Goal: Use online tool/utility: Utilize a website feature to perform a specific function

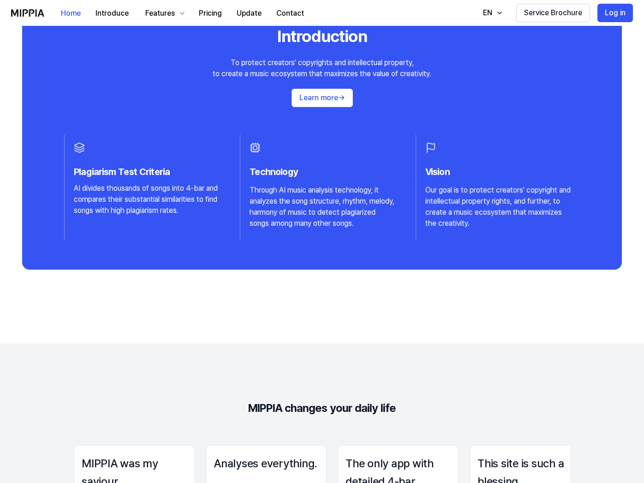
scroll to position [916, 0]
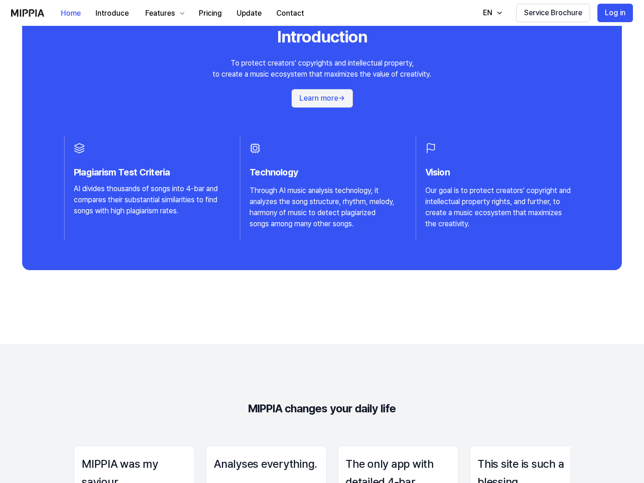
click at [332, 100] on button "Learn more →" at bounding box center [322, 98] width 61 height 18
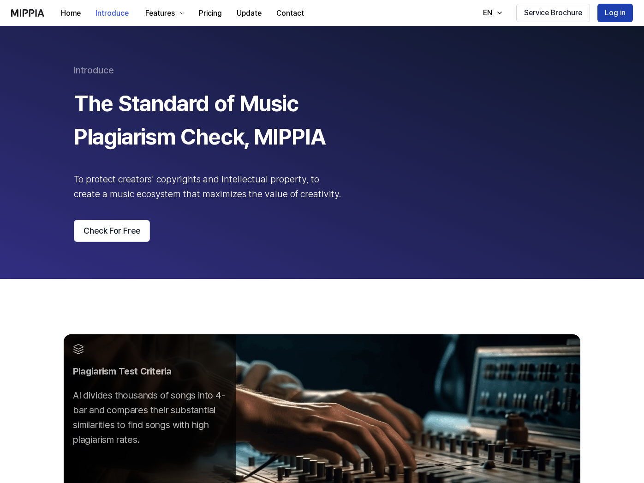
click at [621, 15] on button "Log in" at bounding box center [616, 13] width 36 height 18
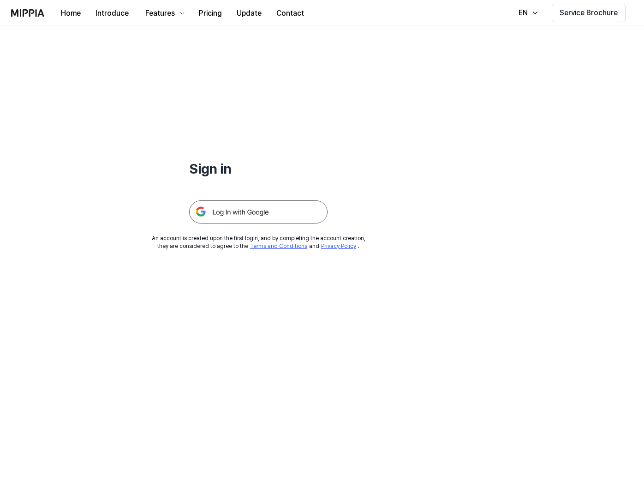
click at [265, 211] on img at bounding box center [258, 211] width 138 height 23
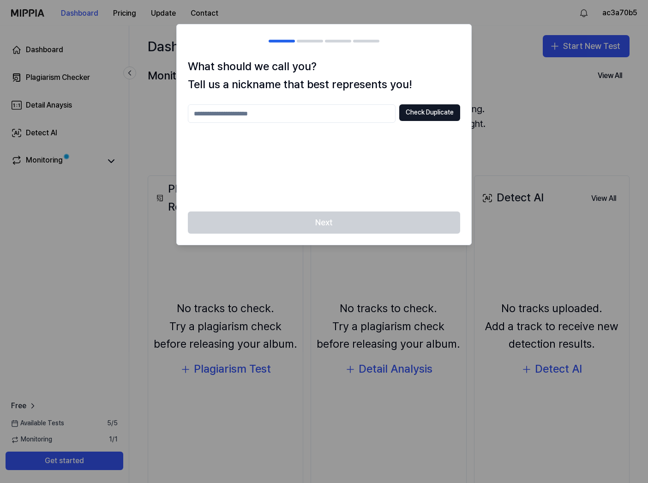
click at [326, 117] on input "text" at bounding box center [292, 113] width 208 height 18
type input "****"
click at [412, 114] on button "Check Duplicate" at bounding box center [429, 112] width 61 height 17
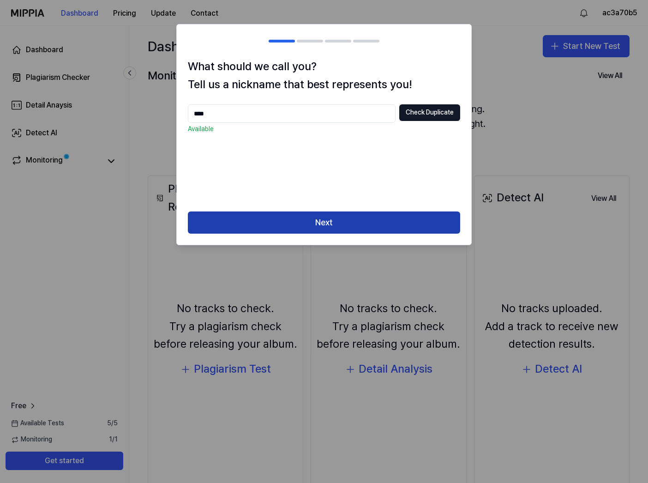
click at [323, 226] on button "Next" at bounding box center [324, 222] width 272 height 22
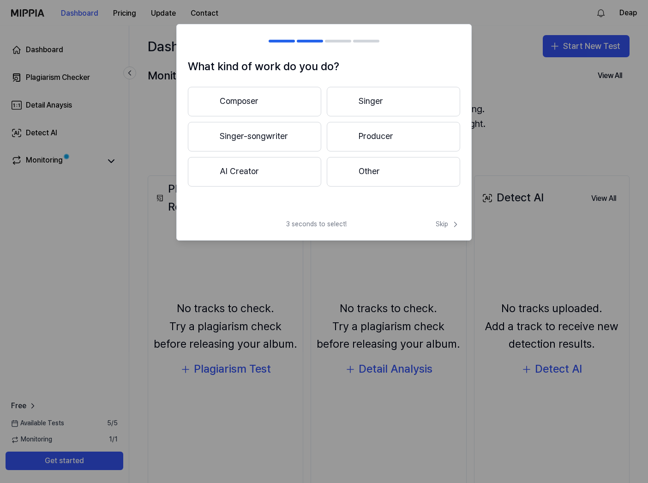
click at [385, 175] on button "Other" at bounding box center [393, 172] width 133 height 30
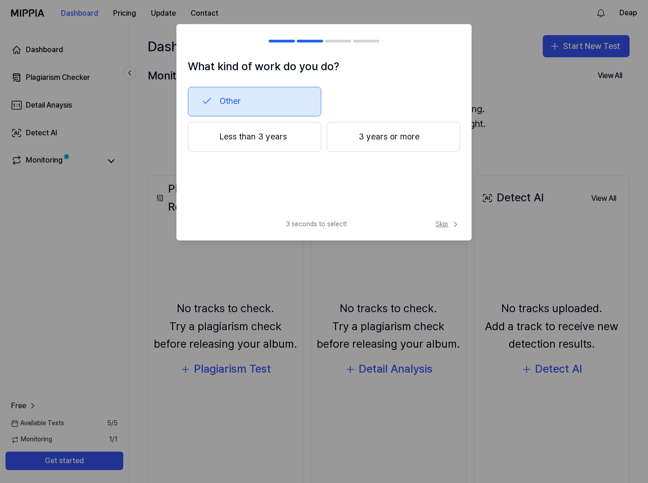
click at [440, 220] on span "Skip" at bounding box center [448, 224] width 24 height 9
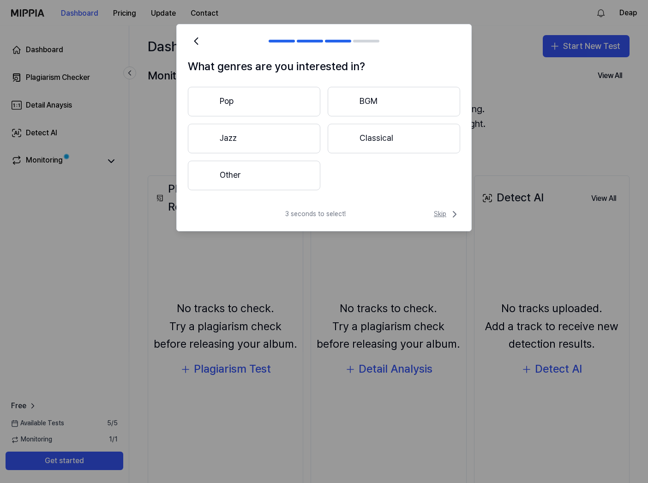
click at [439, 215] on span "Skip" at bounding box center [447, 214] width 26 height 11
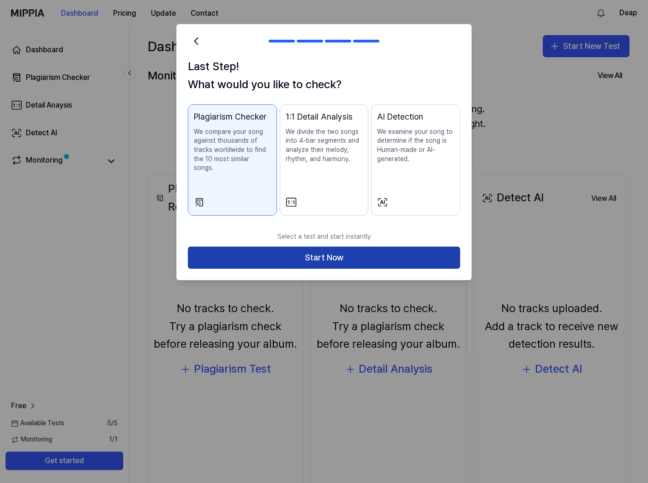
click at [310, 253] on button "Start Now" at bounding box center [324, 258] width 272 height 22
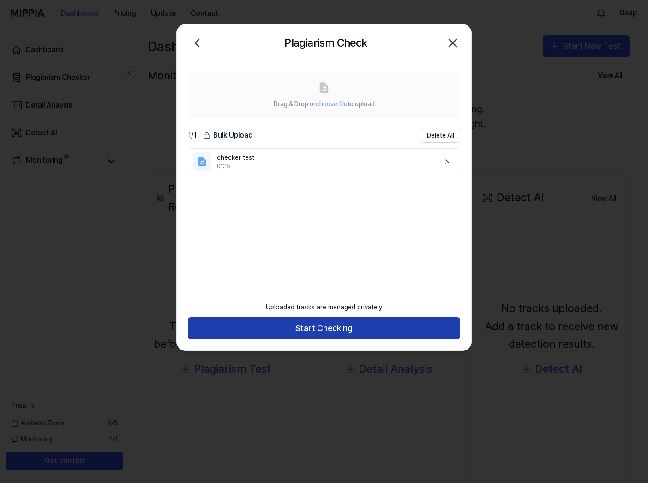
click at [317, 326] on button "Start Checking" at bounding box center [324, 328] width 272 height 22
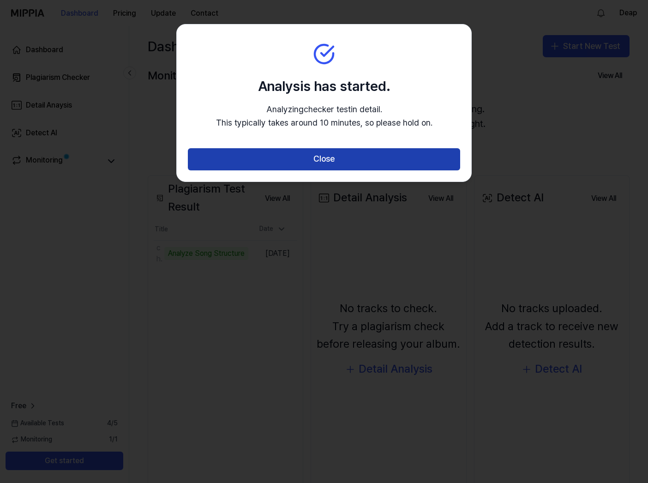
click at [334, 160] on button "Close" at bounding box center [324, 159] width 272 height 22
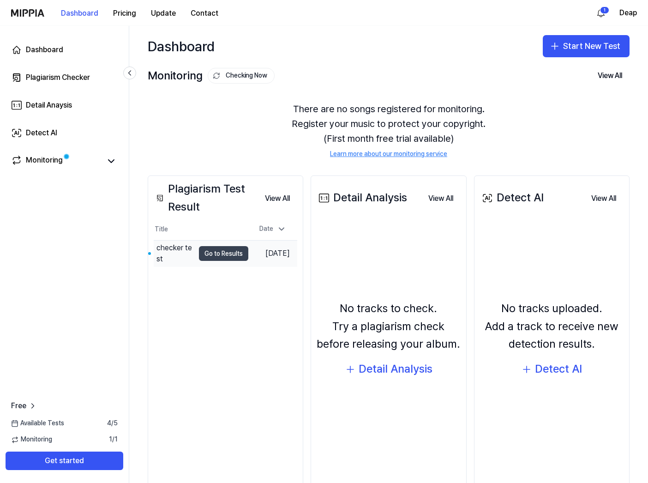
click at [224, 253] on button "Go to Results" at bounding box center [223, 253] width 49 height 15
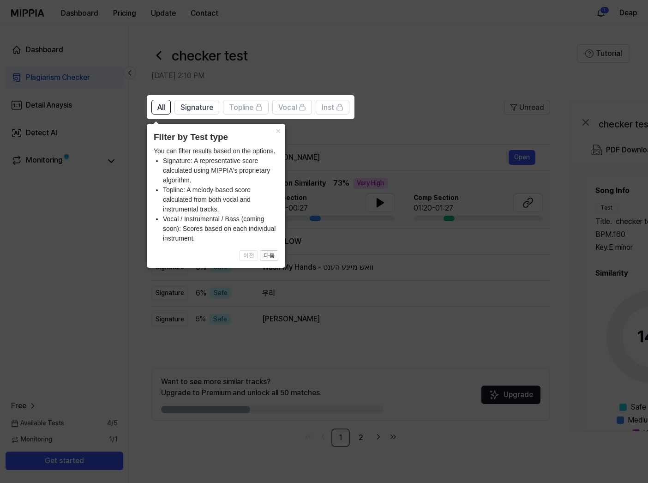
click at [399, 137] on icon at bounding box center [324, 241] width 648 height 483
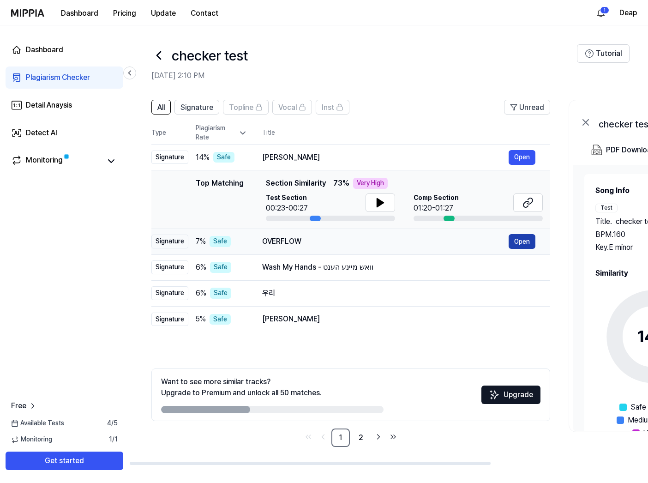
click at [522, 244] on button "Open" at bounding box center [522, 241] width 27 height 15
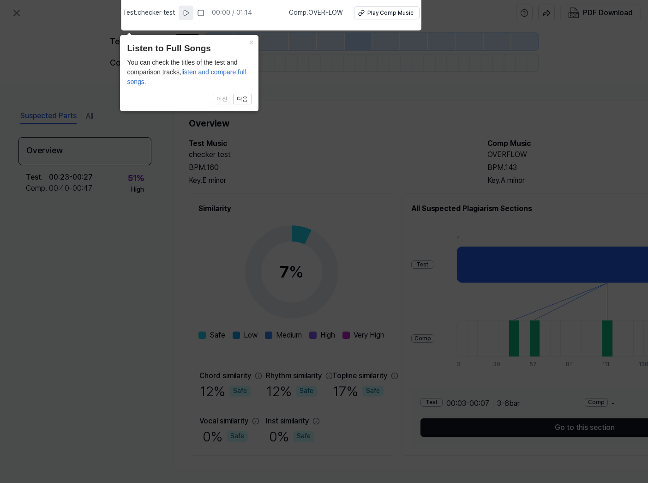
click at [189, 14] on icon at bounding box center [186, 13] width 5 height 6
click at [186, 15] on icon at bounding box center [187, 12] width 7 height 7
click at [337, 177] on icon at bounding box center [324, 239] width 648 height 488
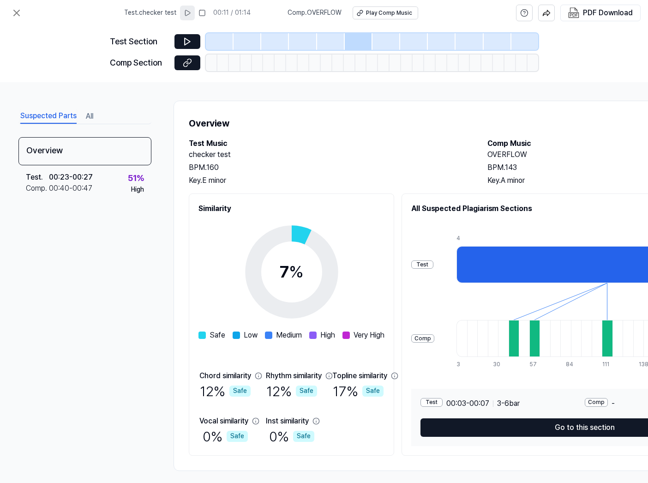
click at [283, 46] on div at bounding box center [275, 41] width 28 height 17
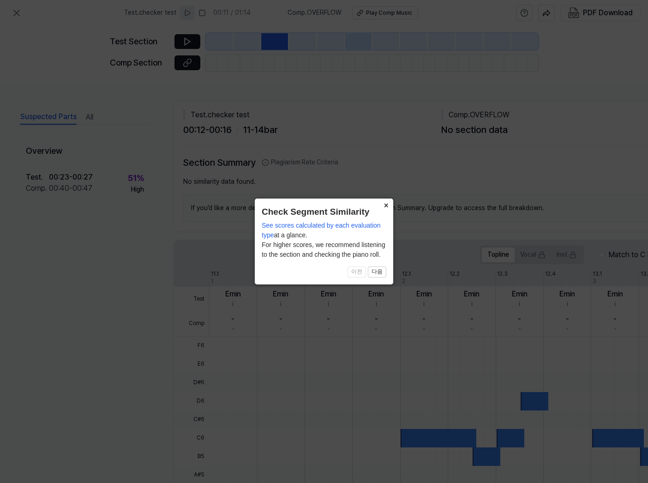
click at [385, 210] on button "×" at bounding box center [386, 205] width 15 height 13
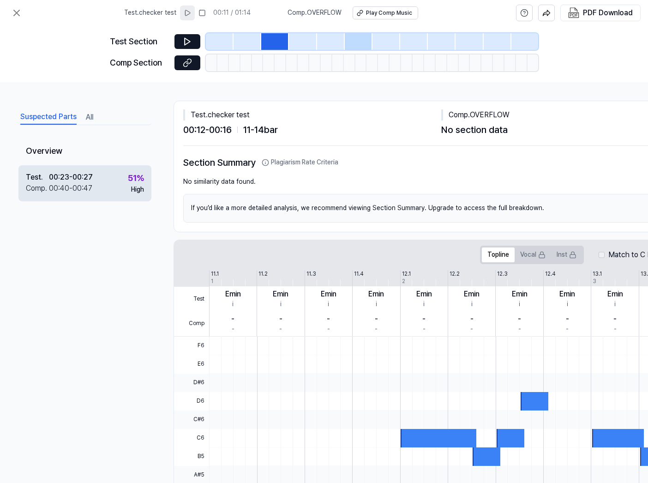
click at [74, 186] on div "00:40 - 00:47" at bounding box center [70, 188] width 43 height 11
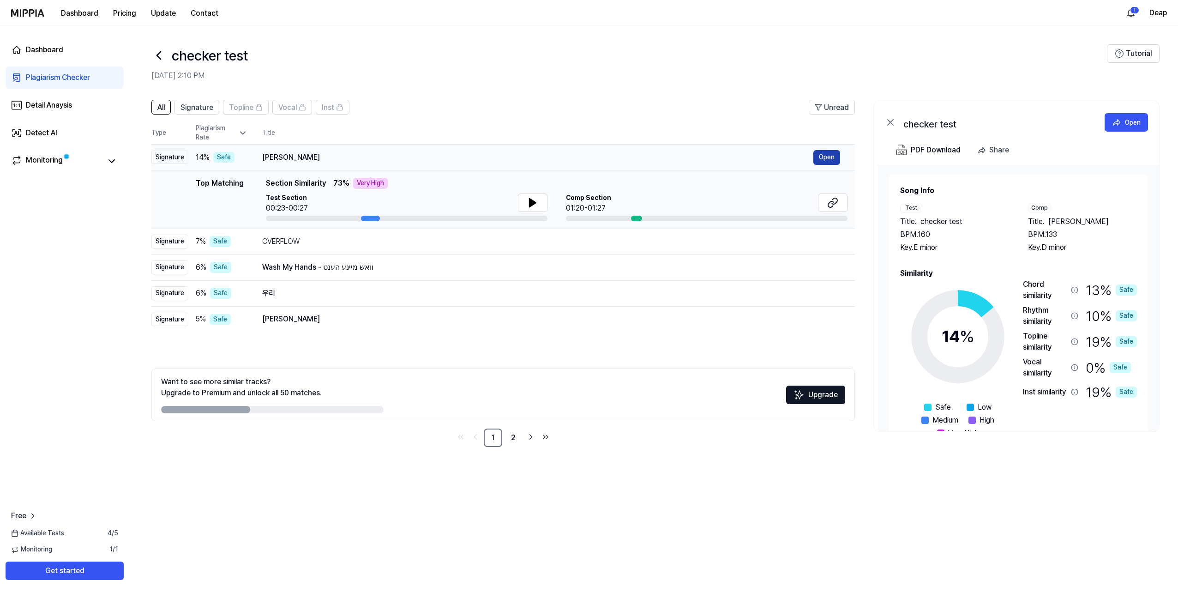
click at [648, 158] on button "Open" at bounding box center [826, 157] width 27 height 15
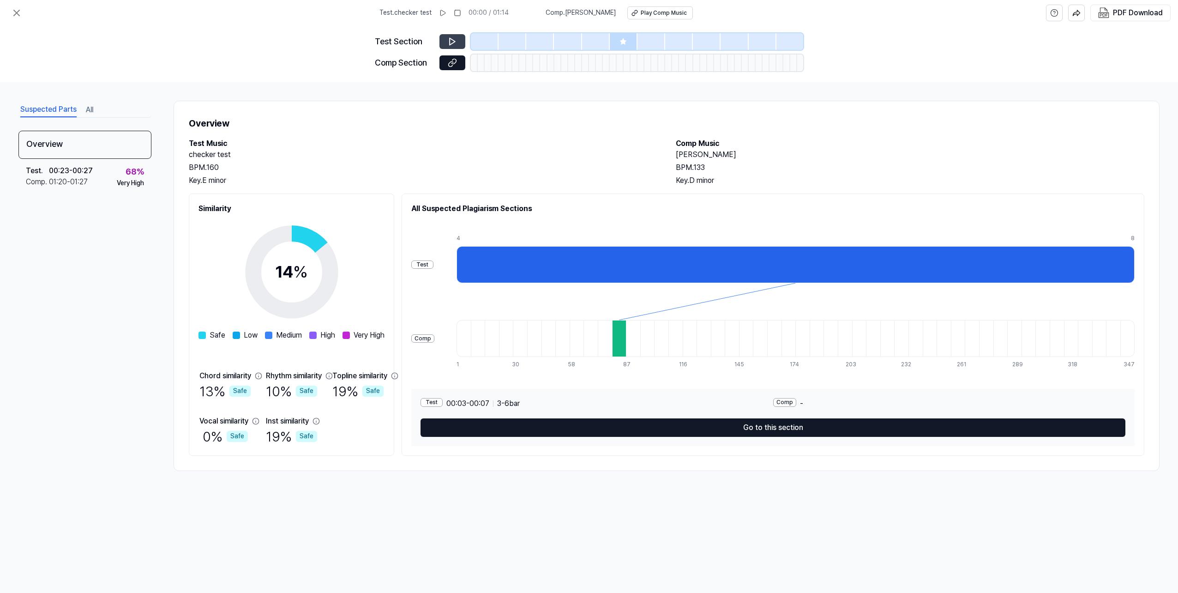
click at [451, 45] on icon at bounding box center [452, 41] width 9 height 9
click at [453, 40] on icon at bounding box center [453, 41] width 6 height 7
click at [641, 16] on div "Play Comp Music" at bounding box center [664, 13] width 46 height 8
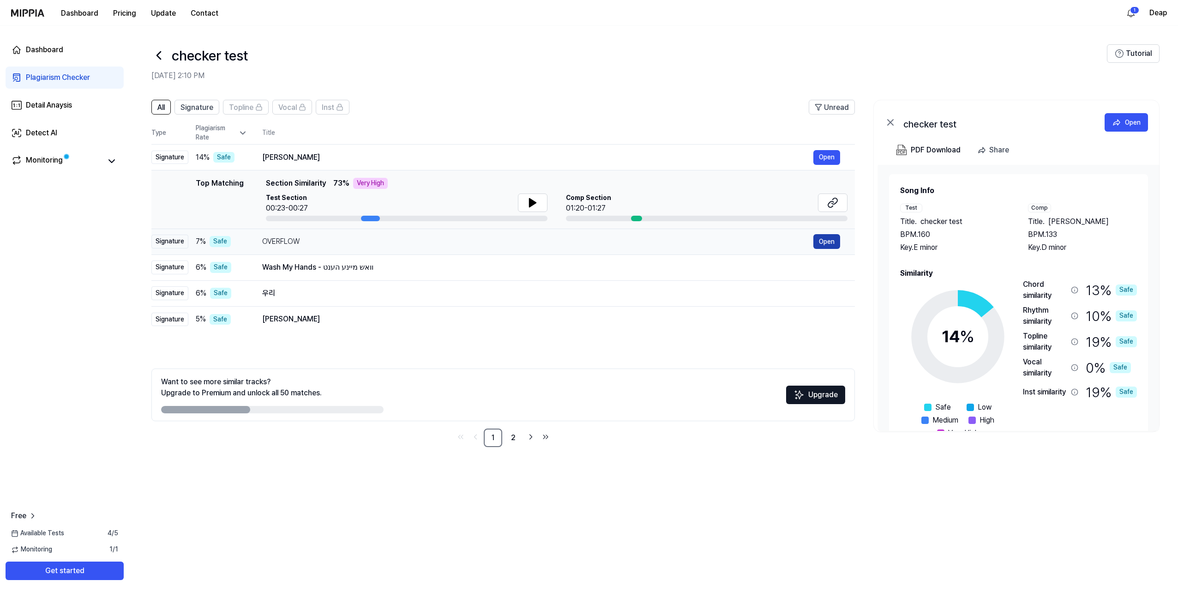
click at [648, 243] on button "Open" at bounding box center [826, 241] width 27 height 15
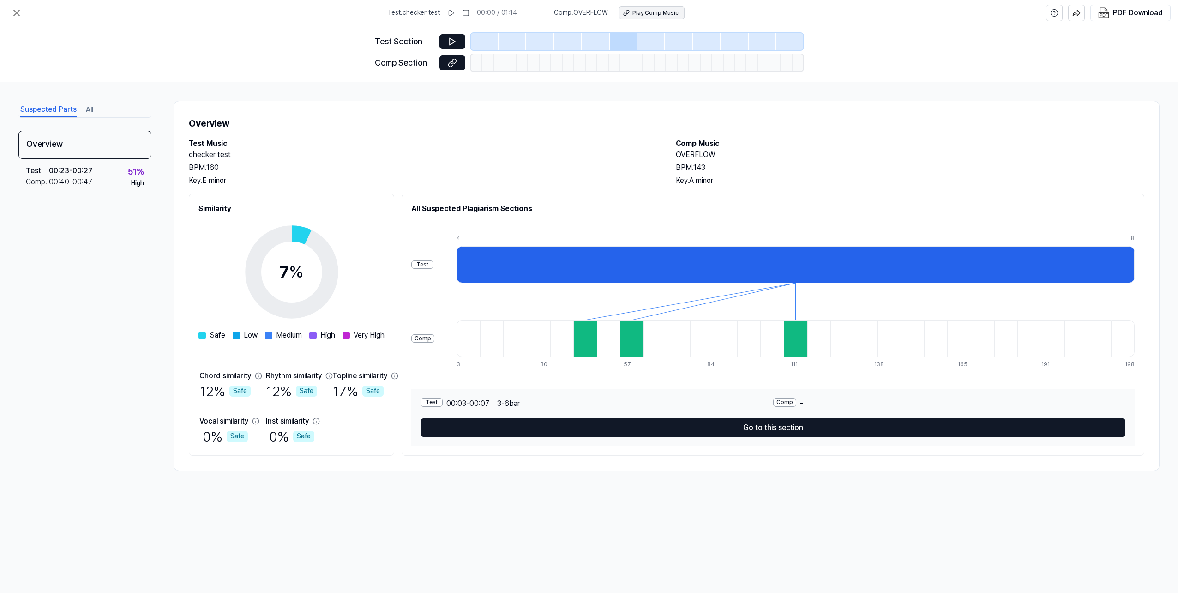
click at [648, 11] on div "Play Comp Music" at bounding box center [655, 13] width 46 height 8
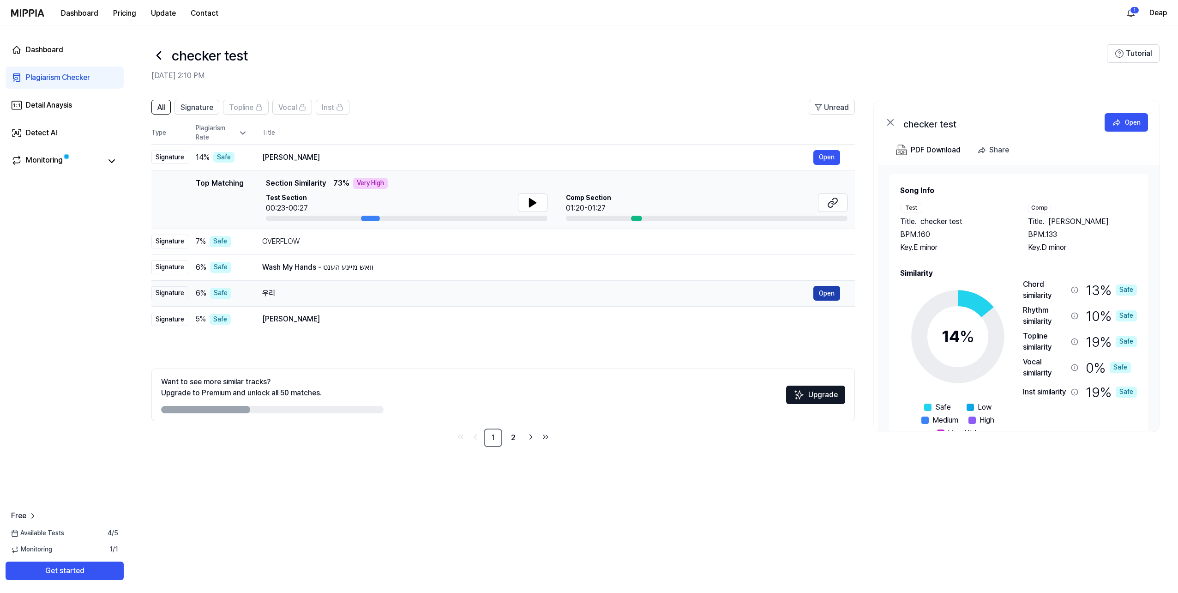
click at [648, 291] on button "Open" at bounding box center [826, 293] width 27 height 15
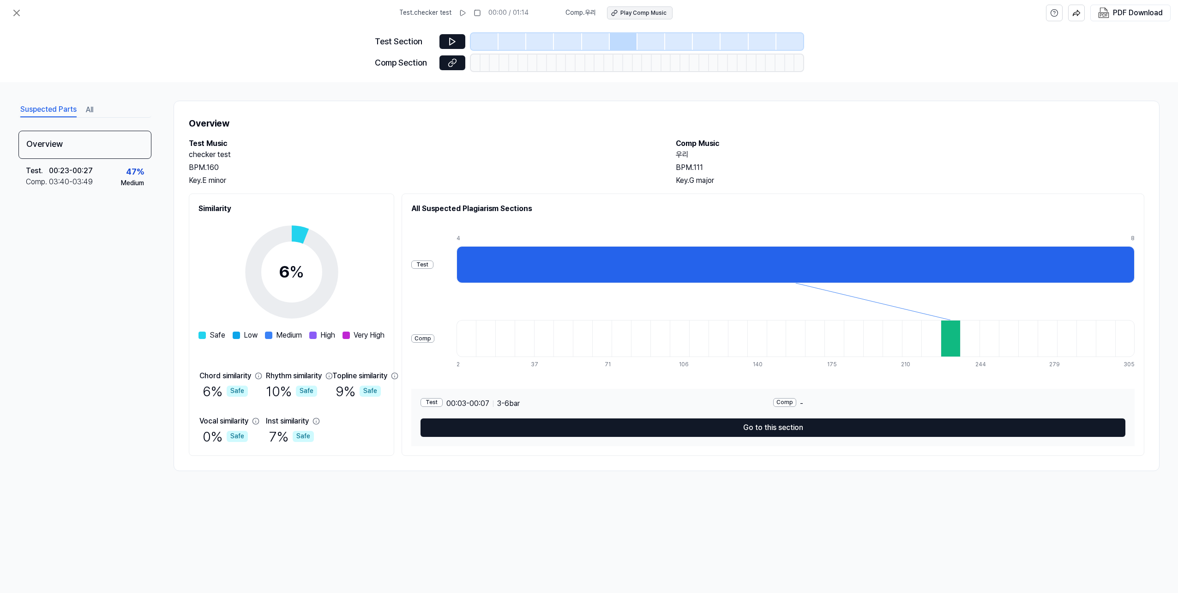
click at [637, 13] on div "Play Comp Music" at bounding box center [643, 13] width 46 height 8
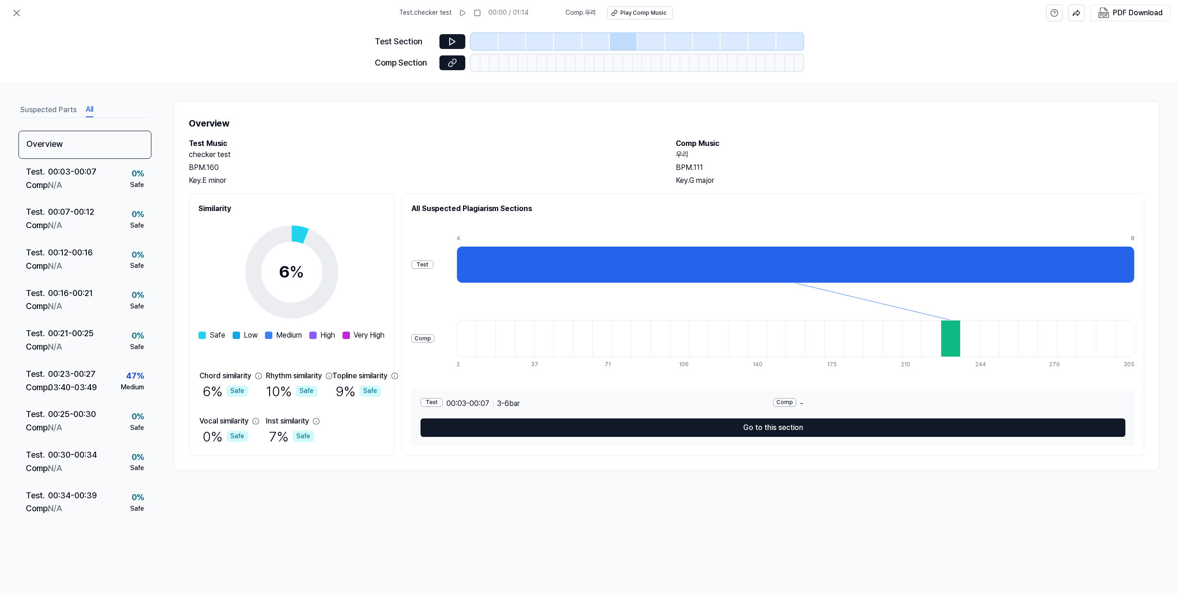
click at [88, 108] on button "All" at bounding box center [89, 109] width 7 height 15
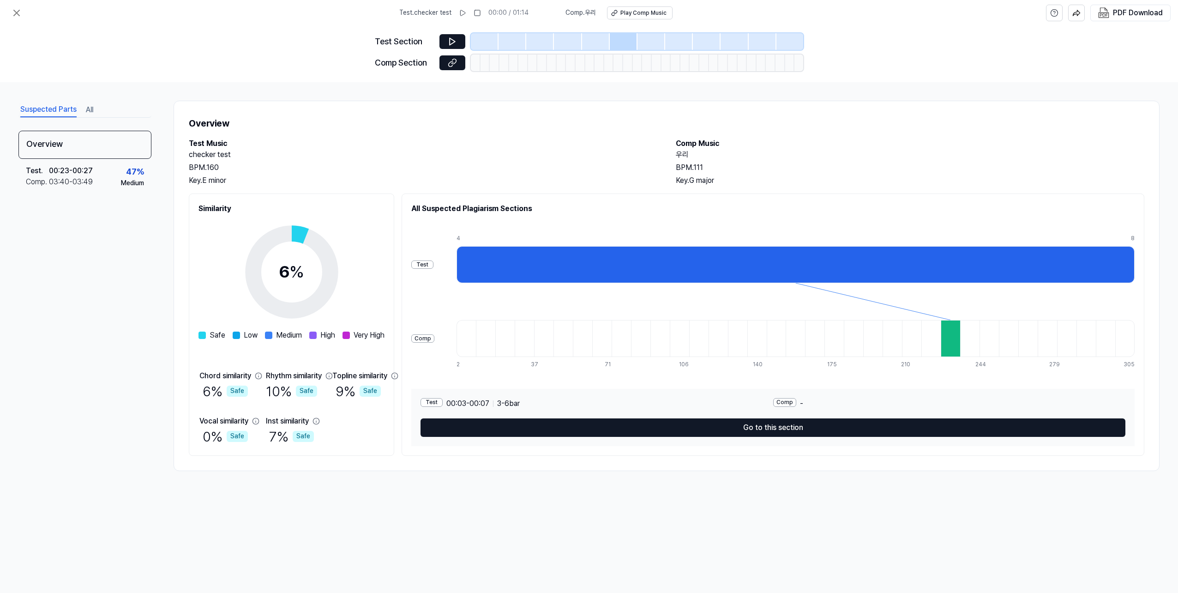
click at [62, 108] on button "Suspected Parts" at bounding box center [48, 109] width 56 height 15
click at [77, 108] on div "Suspected Parts All" at bounding box center [84, 109] width 133 height 17
click at [84, 108] on div "Suspected Parts All" at bounding box center [84, 109] width 133 height 17
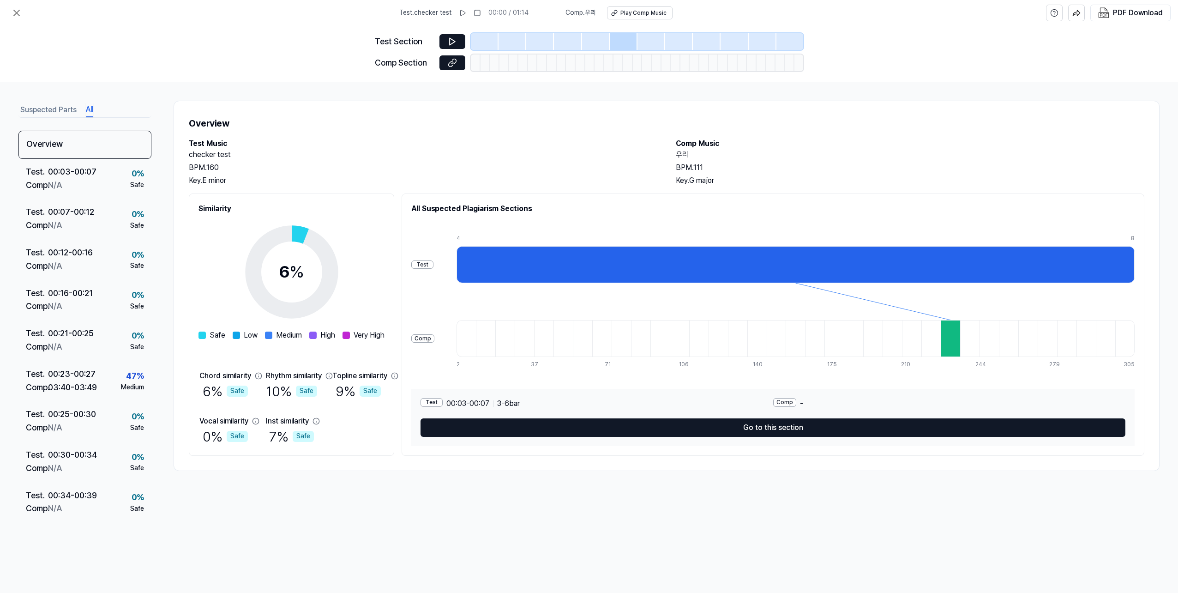
click at [87, 108] on button "All" at bounding box center [89, 109] width 7 height 15
click at [102, 184] on div "Test . 00:03 - 00:07 Comp . N/A 0 % Safe" at bounding box center [84, 179] width 133 height 41
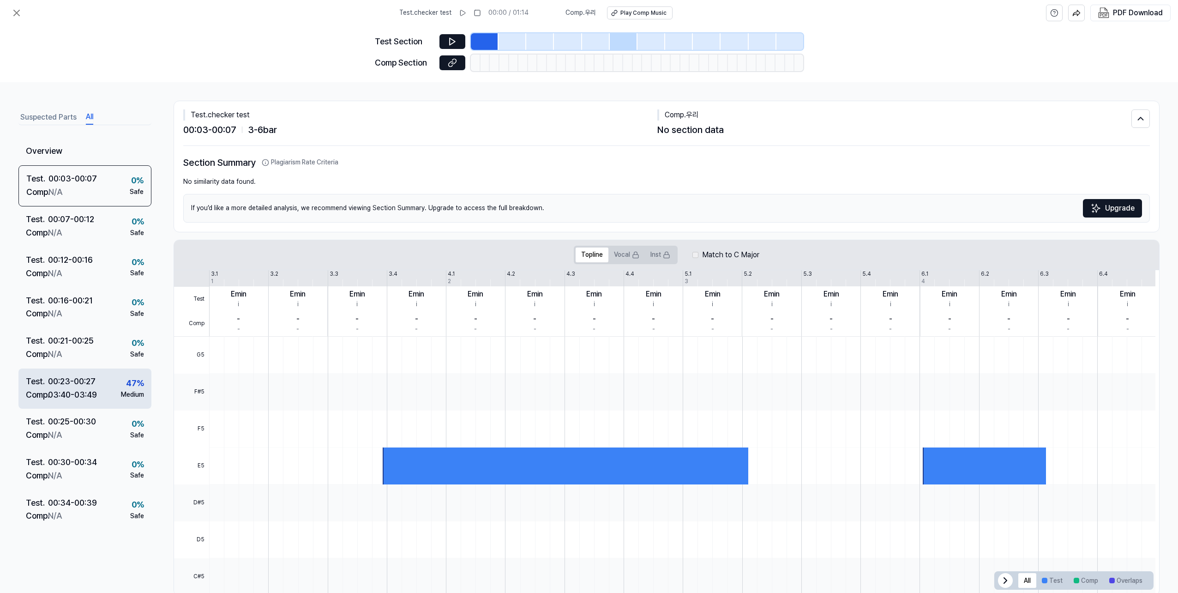
click at [94, 388] on div "03:40 - 03:49" at bounding box center [72, 394] width 49 height 13
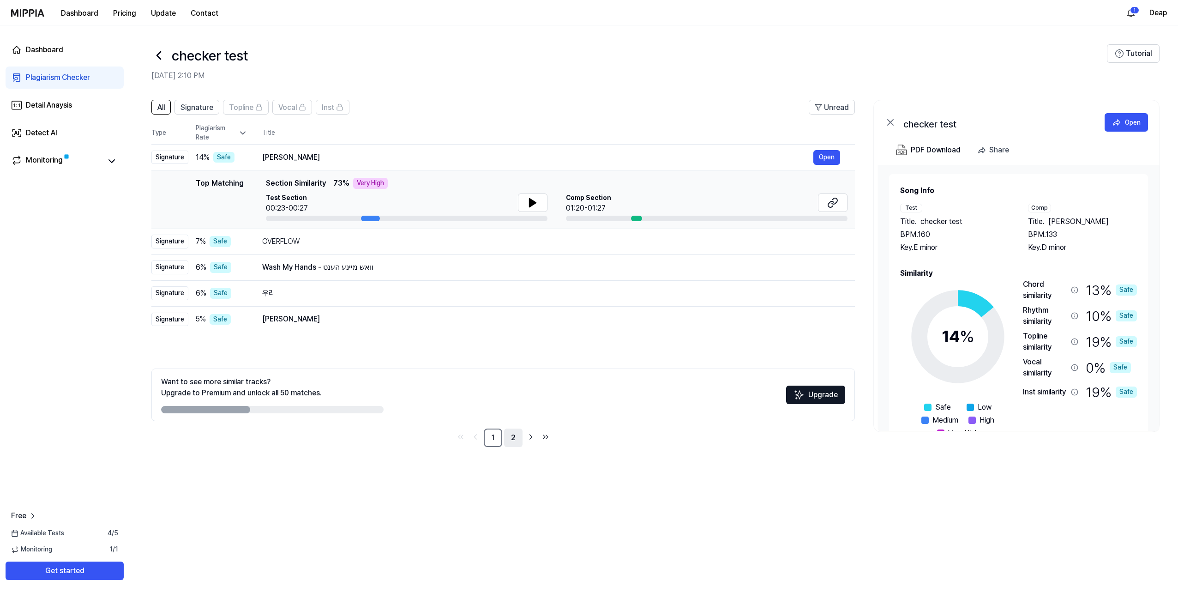
click at [516, 438] on link "2" at bounding box center [513, 437] width 18 height 18
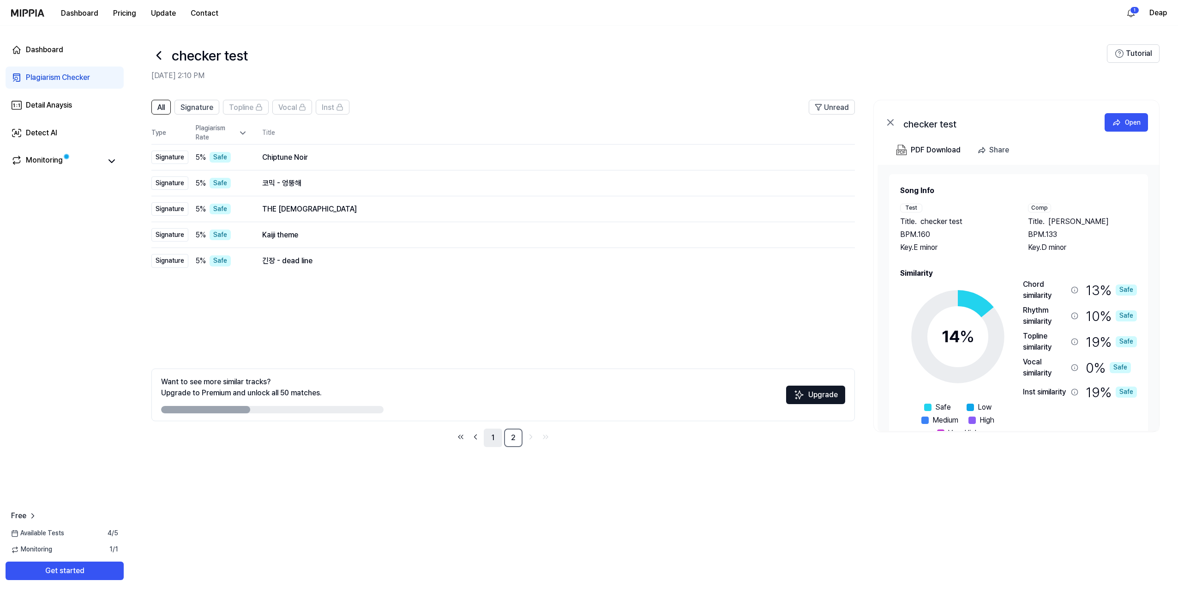
click at [498, 440] on link "1" at bounding box center [493, 437] width 18 height 18
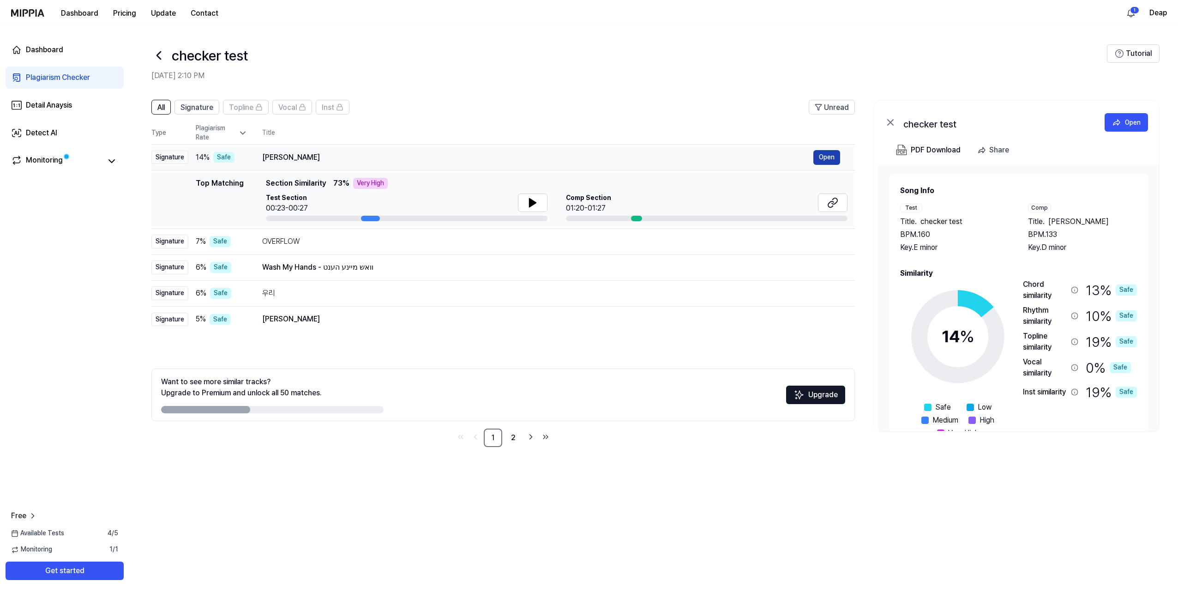
click at [648, 155] on button "Open" at bounding box center [826, 157] width 27 height 15
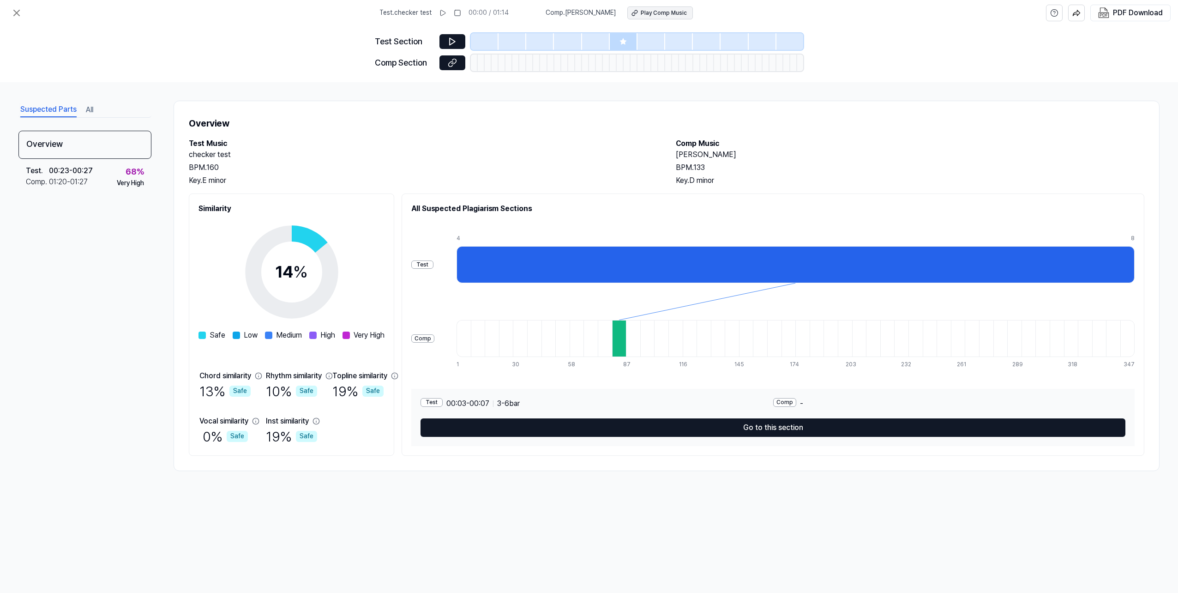
click at [648, 12] on div "Play Comp Music" at bounding box center [664, 13] width 46 height 8
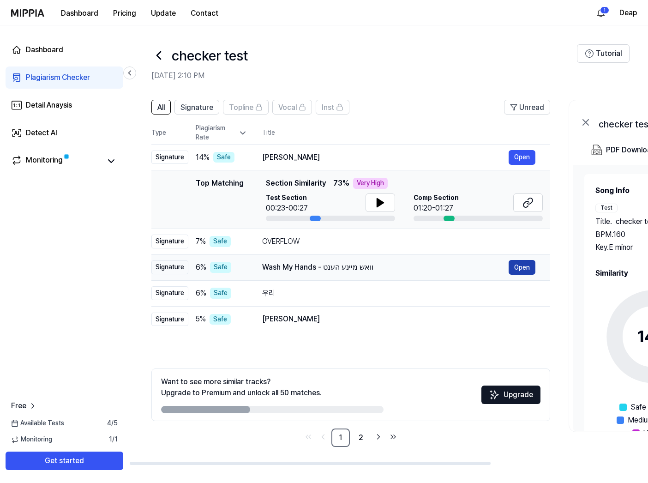
click at [520, 267] on button "Open" at bounding box center [522, 267] width 27 height 15
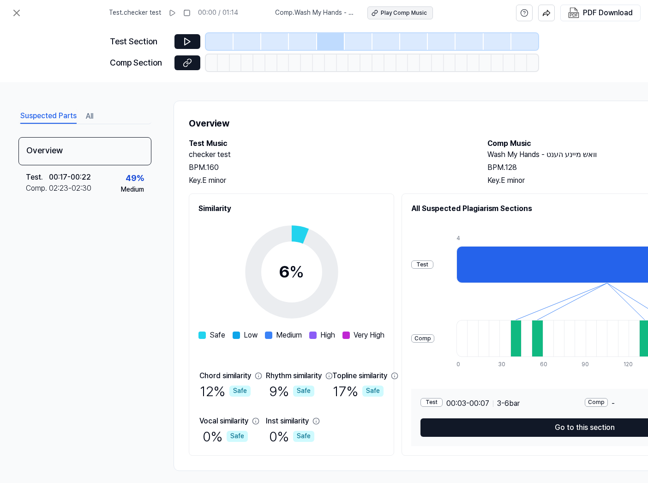
click at [398, 13] on div "Play Comp Music" at bounding box center [404, 13] width 46 height 8
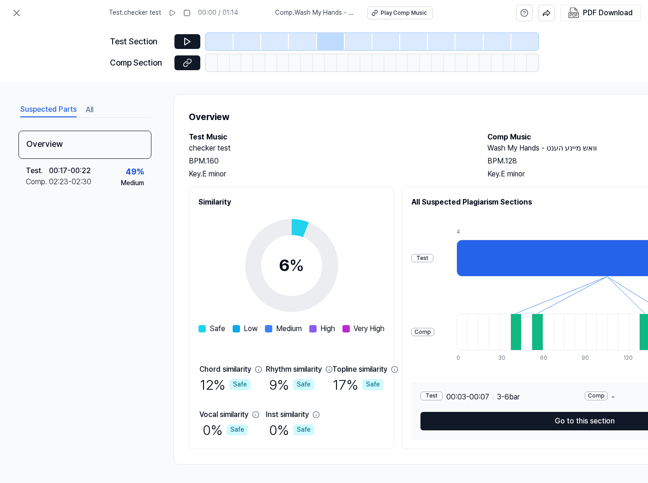
scroll to position [10, 0]
click at [129, 176] on div "49 %" at bounding box center [135, 171] width 18 height 13
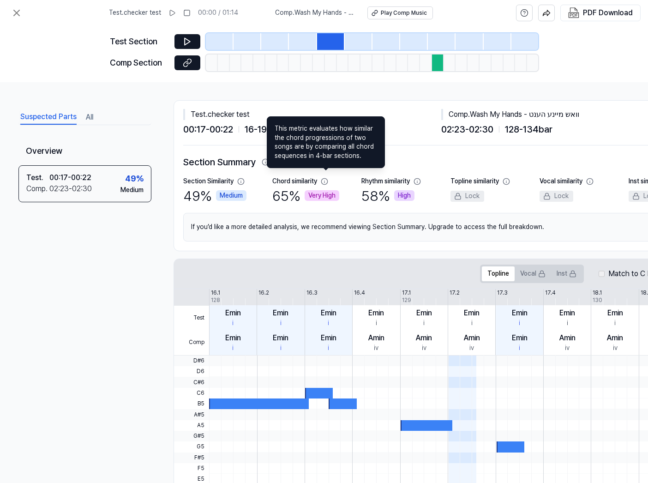
scroll to position [0, 0]
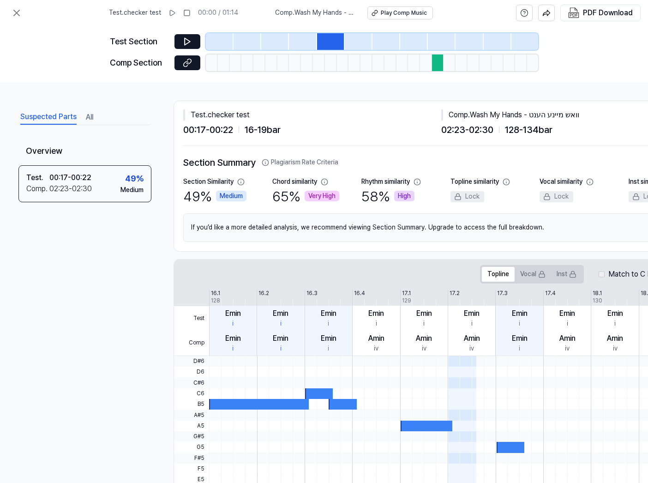
click at [269, 139] on div "Test . checker test 00:17 - 00:22 16 - 19 bar Comp . Wash My Hands - וואש מיינע…" at bounding box center [450, 123] width 535 height 45
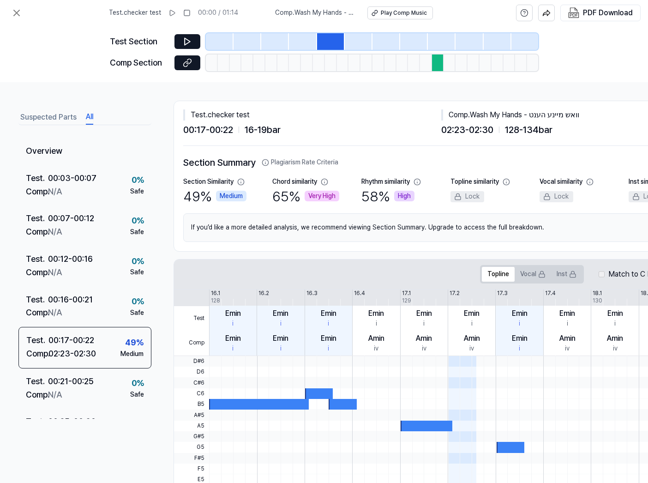
click at [88, 116] on button "All" at bounding box center [89, 117] width 7 height 15
click at [18, 12] on icon at bounding box center [17, 13] width 6 height 6
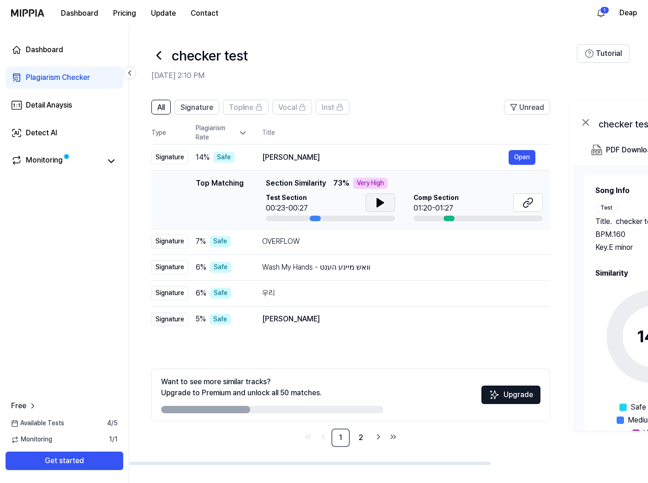
click at [378, 202] on icon at bounding box center [380, 203] width 6 height 8
click at [378, 202] on icon at bounding box center [379, 202] width 2 height 7
click at [529, 207] on icon at bounding box center [528, 202] width 11 height 11
